Goal: Check status: Check status

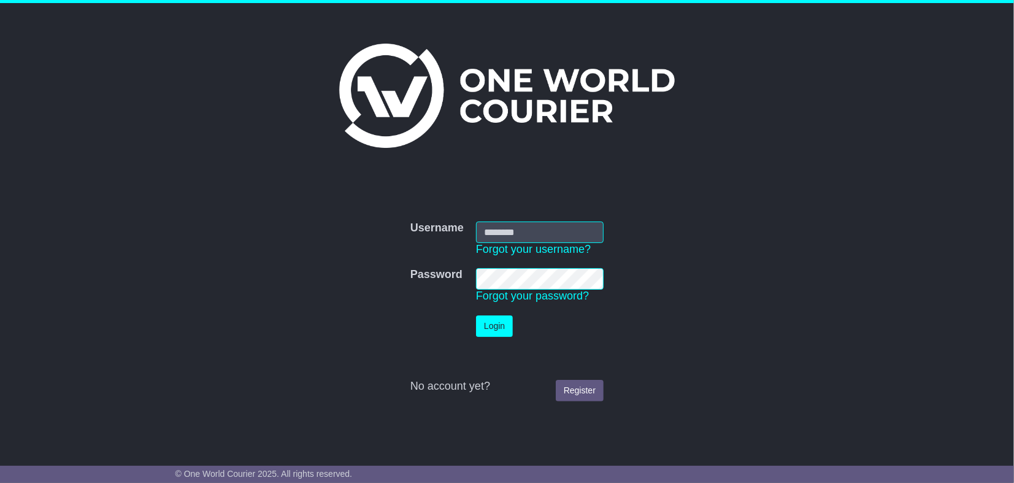
type input "**********"
click at [486, 326] on button "Login" at bounding box center [494, 325] width 37 height 21
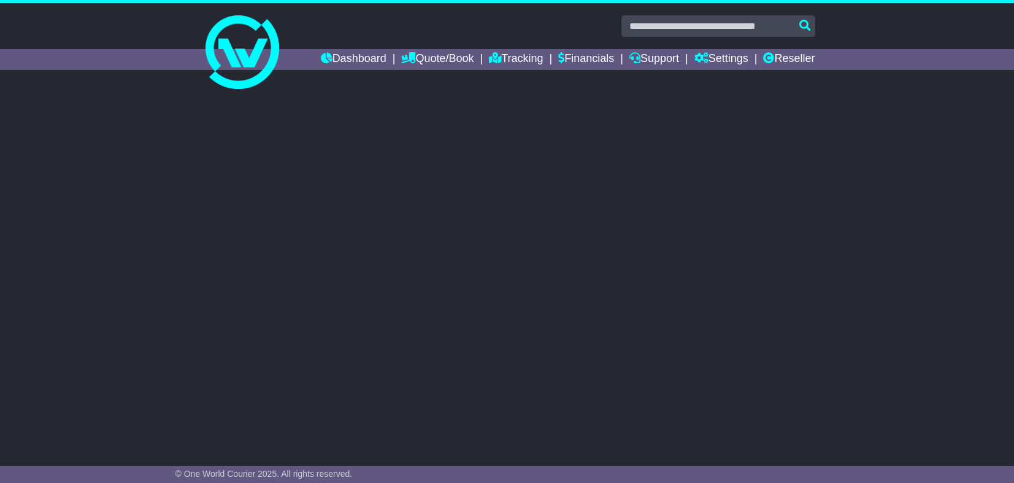
select select "**"
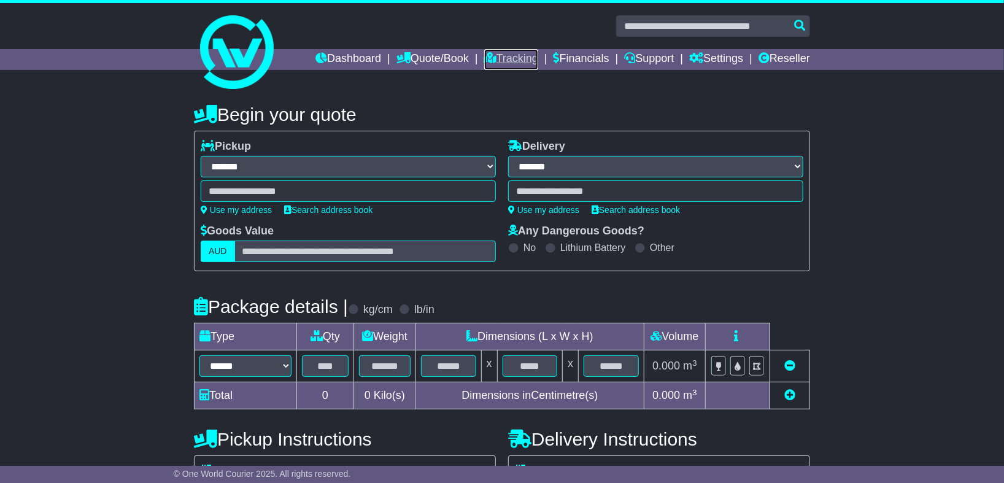
click at [515, 58] on link "Tracking" at bounding box center [511, 59] width 54 height 21
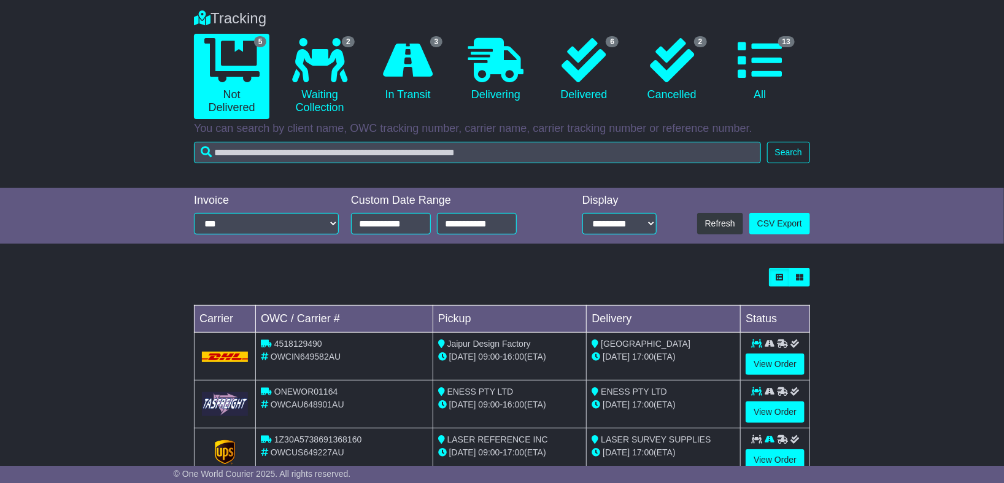
scroll to position [136, 0]
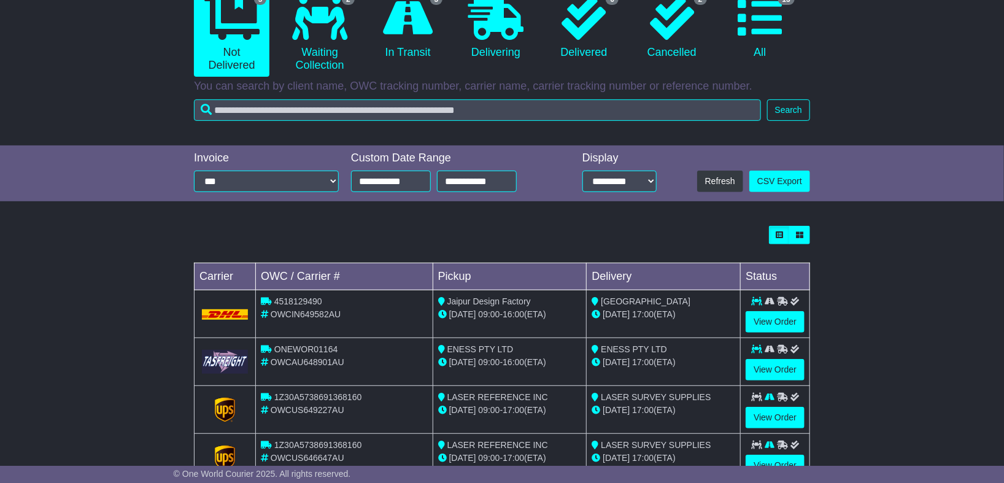
click at [738, 318] on td "Ulu Lounge 26 Sep 17:00 (ETA)" at bounding box center [663, 314] width 154 height 48
click at [761, 323] on link "View Order" at bounding box center [774, 321] width 59 height 21
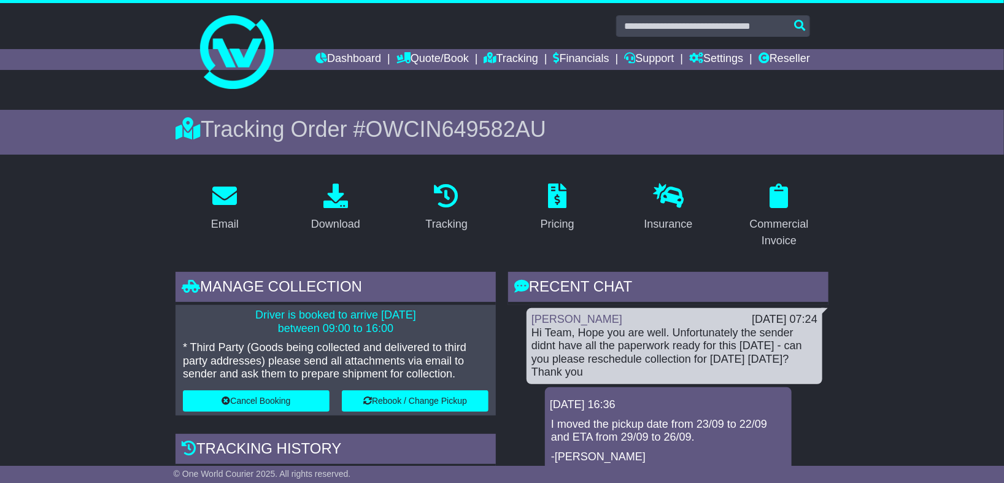
drag, startPoint x: 532, startPoint y: 327, endPoint x: 616, endPoint y: 378, distance: 98.6
click at [616, 378] on div "Jenna Jones 23 Sep 2025 07:24 Hi Team, Hope you are well. Unfortunately the sen…" at bounding box center [674, 346] width 296 height 76
copy div "Hi Team, Hope you are well. Unfortunately the sender didnt have all the paperwo…"
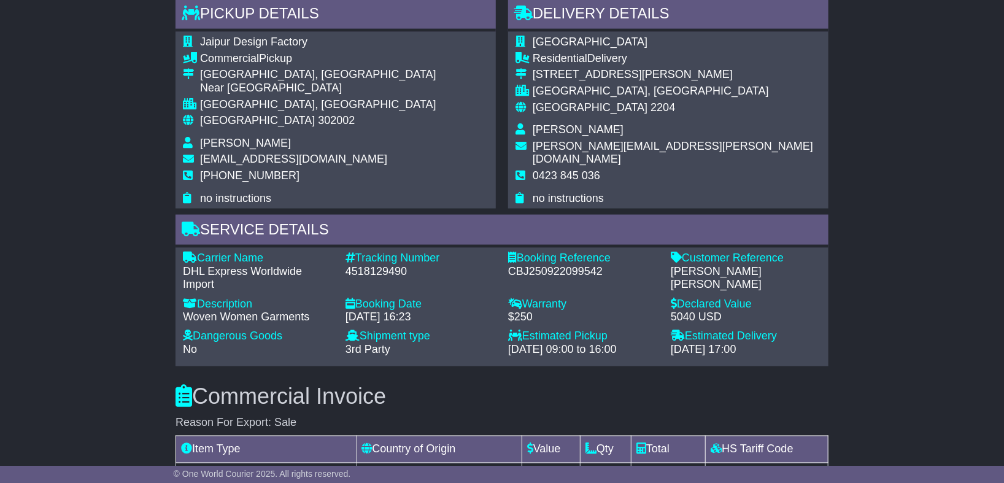
scroll to position [954, 0]
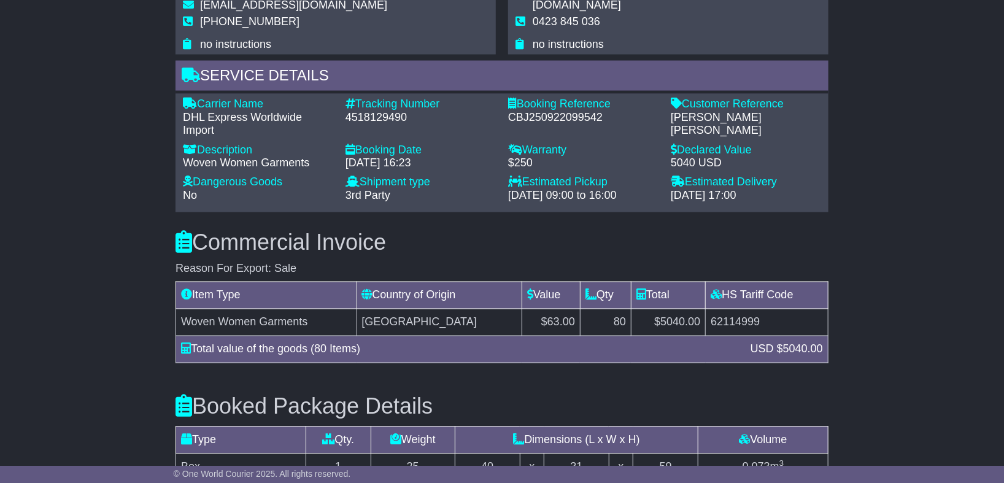
click at [380, 112] on div "4518129490" at bounding box center [420, 117] width 150 height 13
copy div "4518129490"
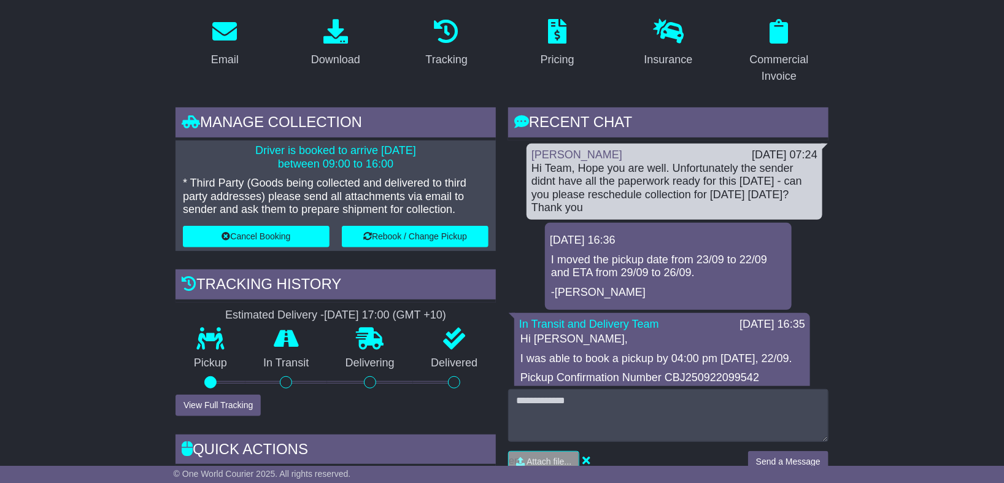
scroll to position [136, 0]
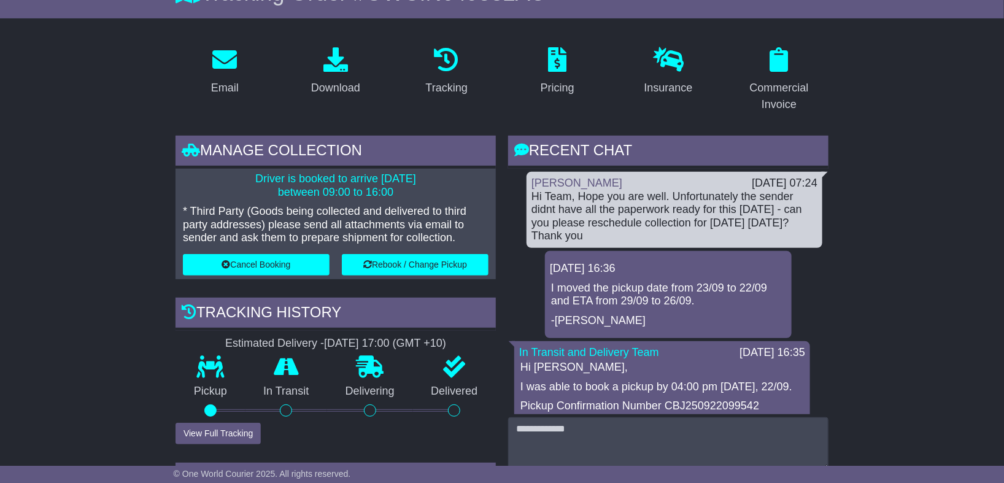
copy div "Hi Team, Hope you are well. Unfortunately the sender didnt have all the paperwo…"
drag, startPoint x: 531, startPoint y: 193, endPoint x: 628, endPoint y: 234, distance: 105.5
click at [628, 234] on div "Hi Team, Hope you are well. Unfortunately the sender didnt have all the paperwo…" at bounding box center [674, 216] width 286 height 53
